Goal: Use online tool/utility: Utilize a website feature to perform a specific function

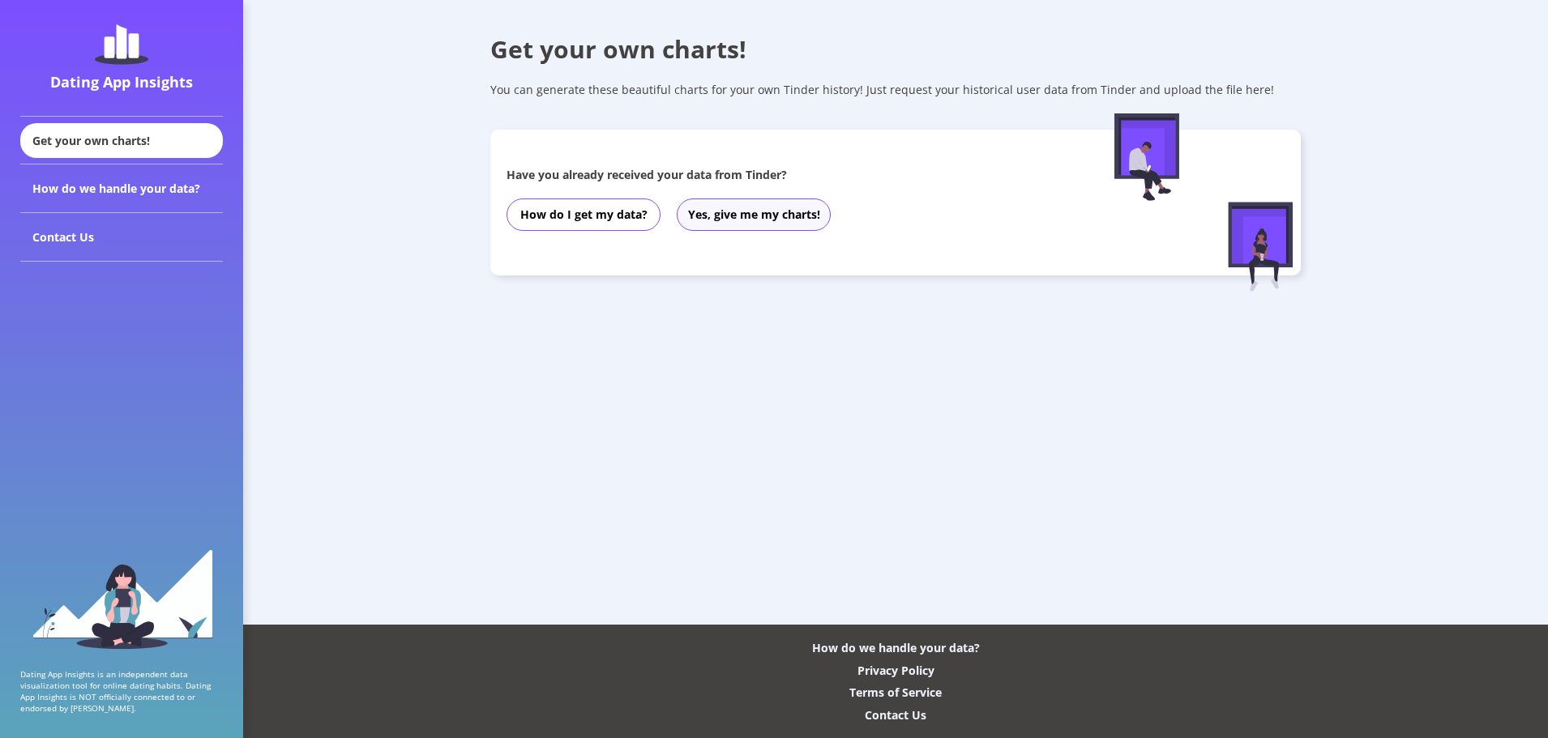
click at [696, 220] on button "Yes, give me my charts!" at bounding box center [754, 215] width 154 height 32
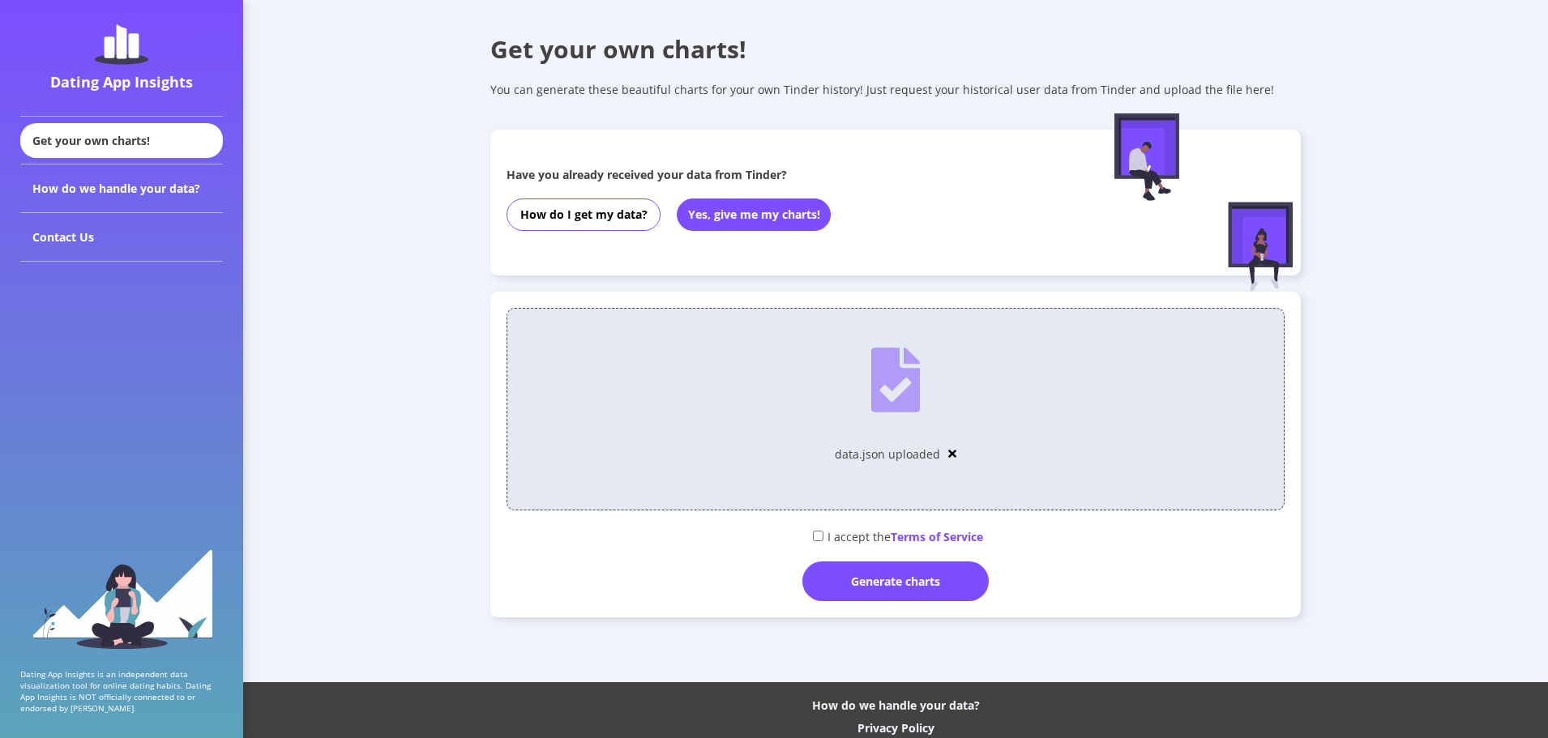
click at [811, 530] on div "I accept the Terms of Service" at bounding box center [895, 536] width 778 height 27
click at [808, 538] on div "I accept the Terms of Service" at bounding box center [895, 536] width 778 height 27
click at [818, 538] on input "checkbox" at bounding box center [818, 536] width 11 height 11
checkbox input "true"
click at [852, 572] on div "Generate charts" at bounding box center [895, 582] width 186 height 40
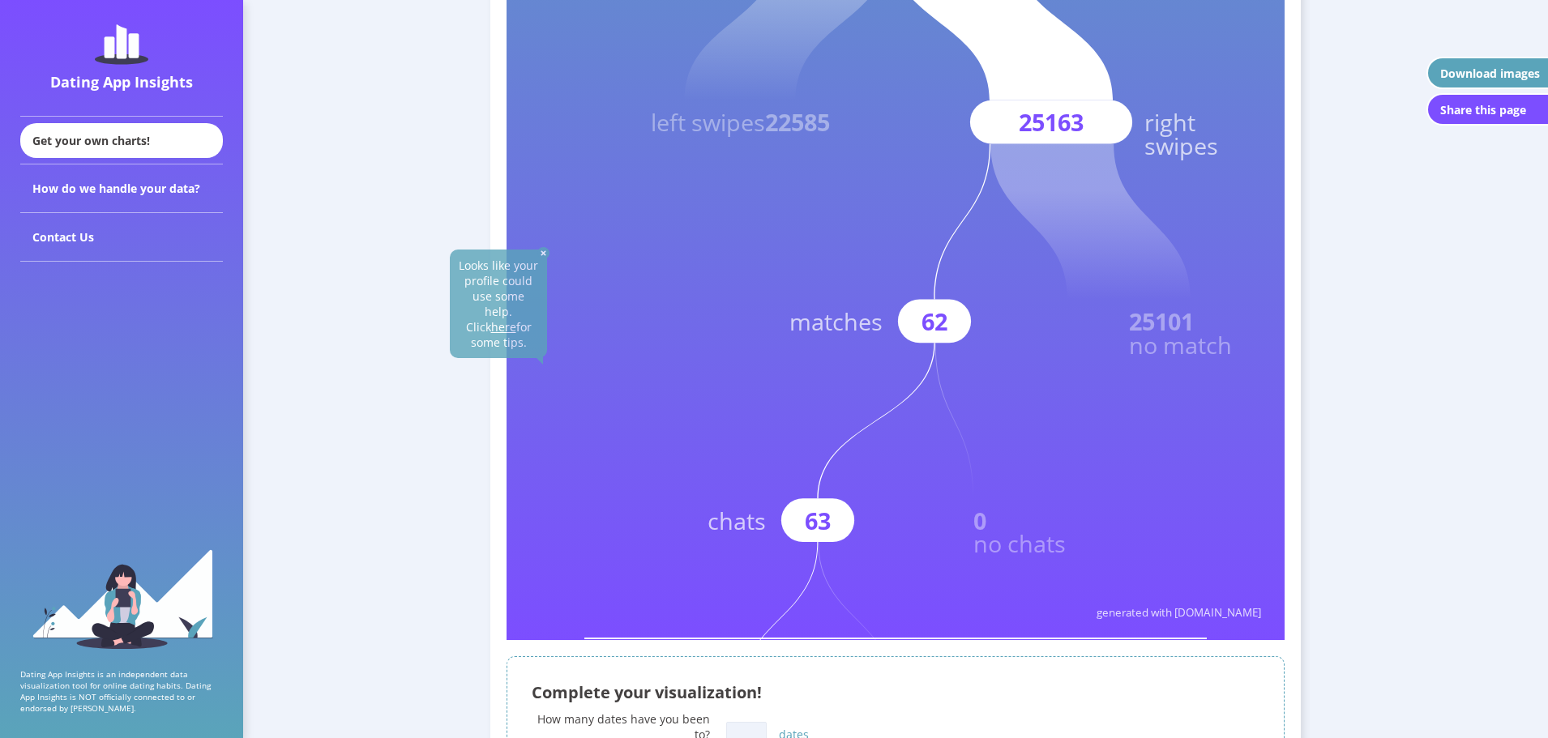
scroll to position [445, 0]
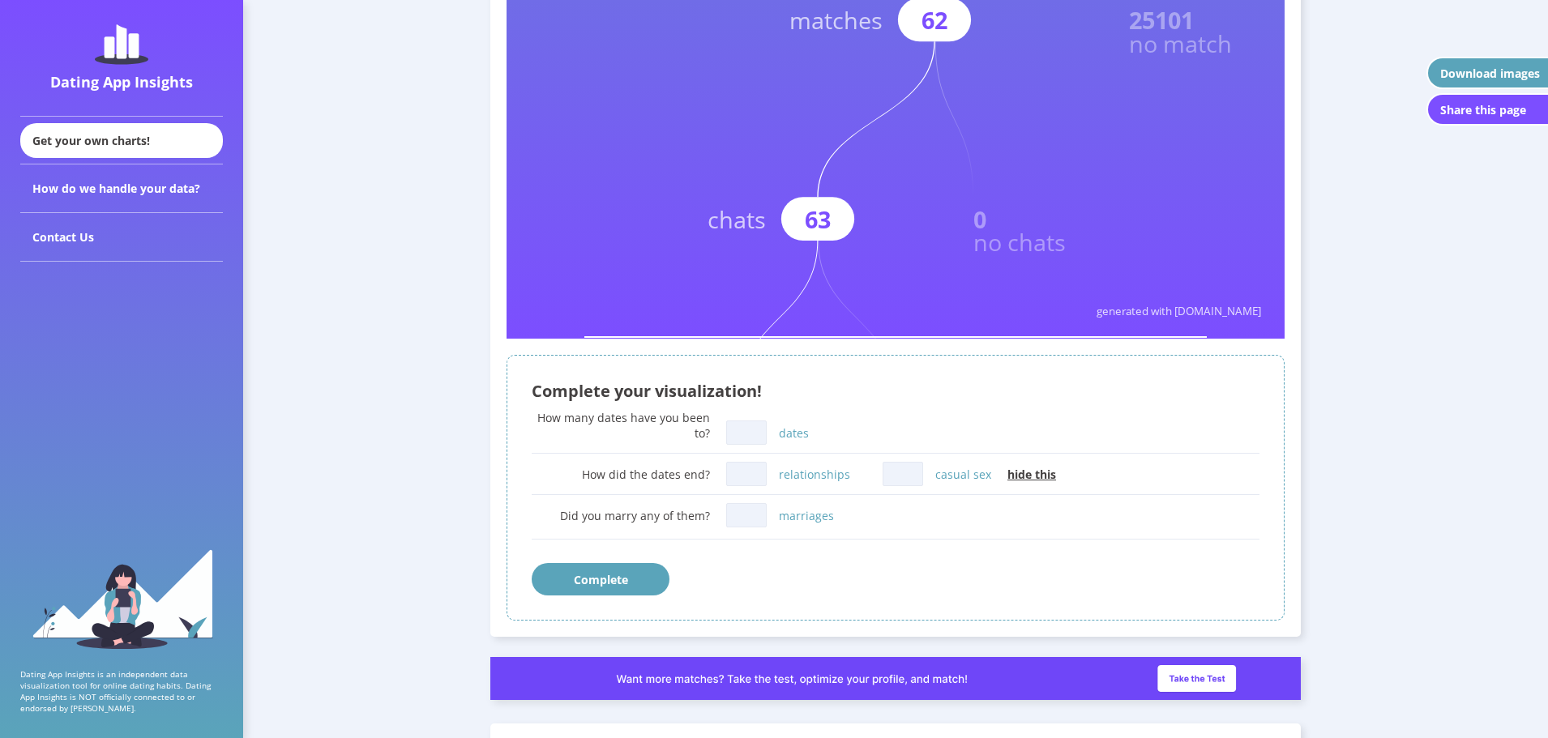
scroll to position [732, 0]
click at [754, 426] on input "dates" at bounding box center [746, 433] width 41 height 24
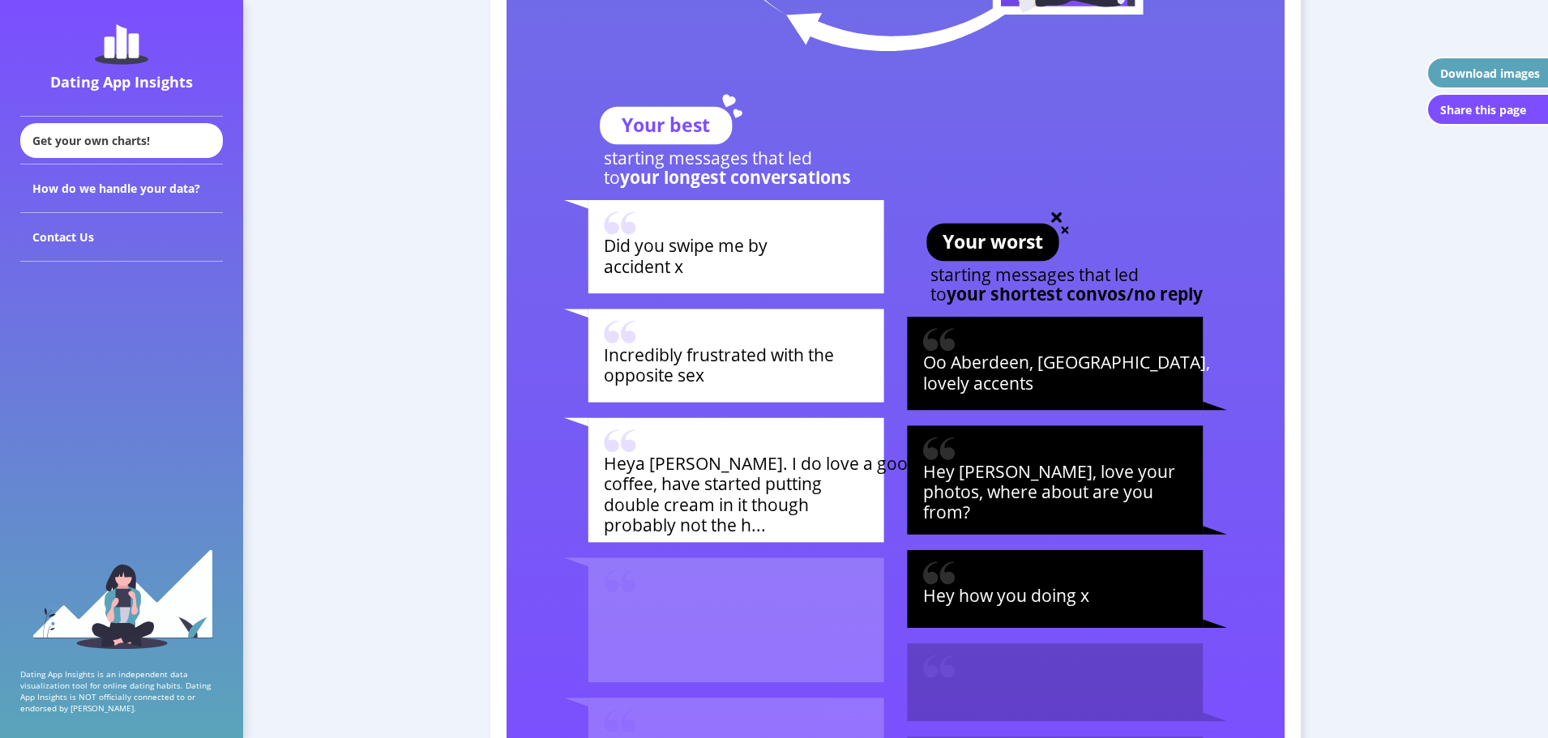
scroll to position [5416, 0]
